Goal: Check status

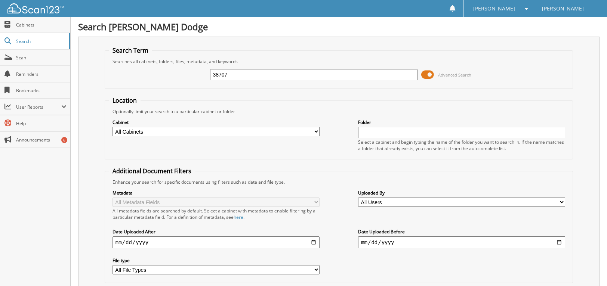
type input "38707"
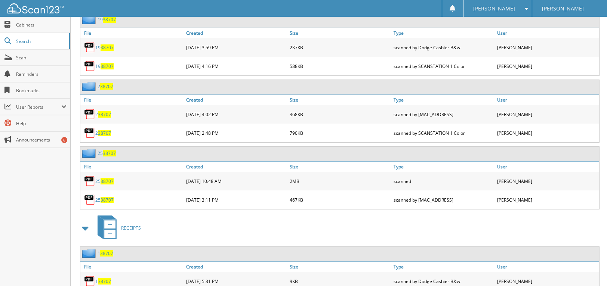
scroll to position [374, 0]
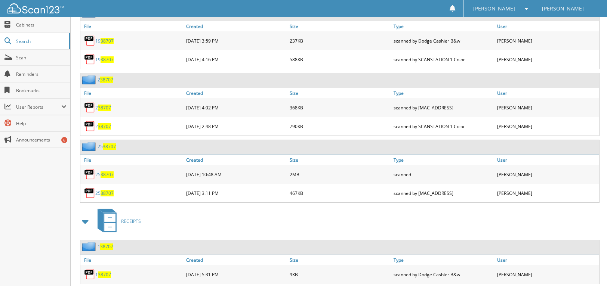
click at [98, 174] on link "25 38707" at bounding box center [104, 175] width 18 height 6
